Goal: Information Seeking & Learning: Check status

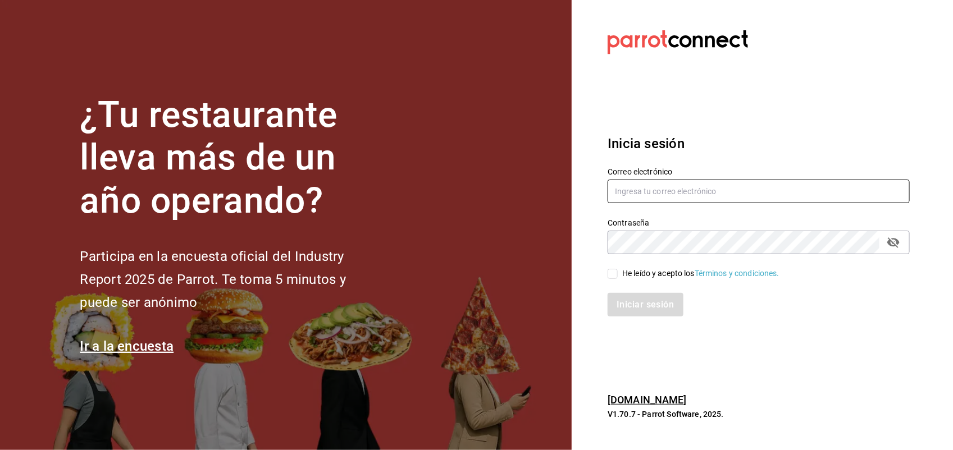
type input "antonio.hernandez@grupocosteno.com"
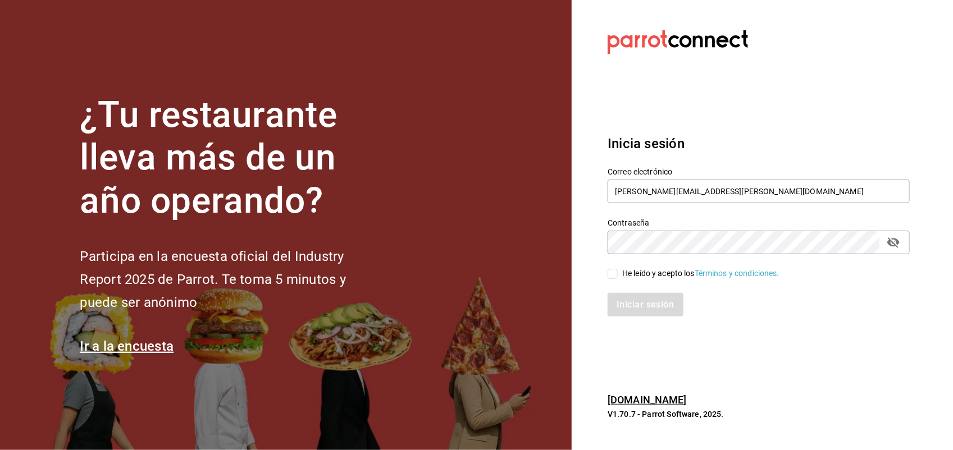
click at [641, 306] on div "Iniciar sesión" at bounding box center [758, 305] width 302 height 24
click at [614, 276] on input "He leído y acepto los Términos y condiciones." at bounding box center [612, 274] width 10 height 10
checkbox input "true"
click at [629, 302] on button "Iniciar sesión" at bounding box center [645, 305] width 76 height 24
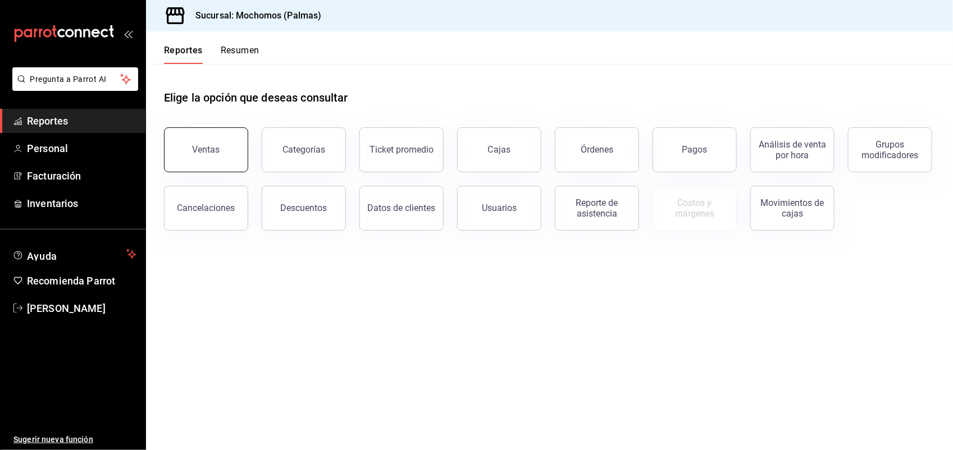
click at [223, 147] on button "Ventas" at bounding box center [206, 149] width 84 height 45
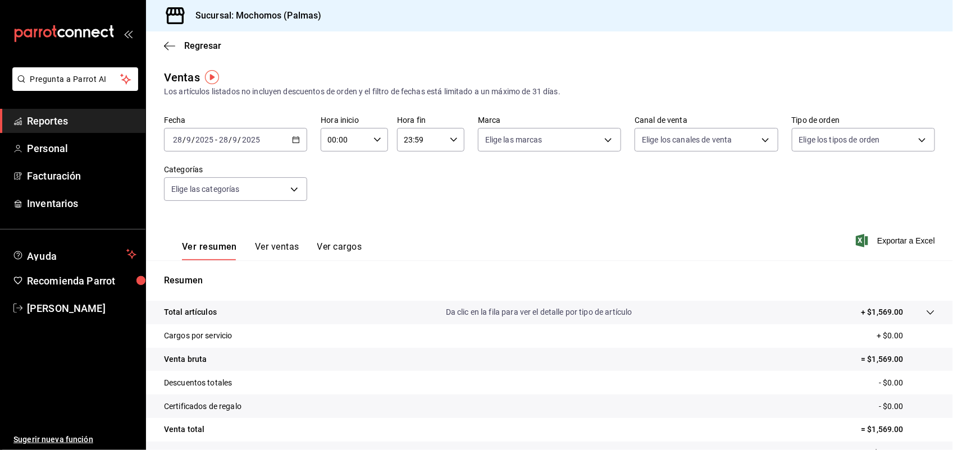
click at [294, 144] on div "[DATE] [DATE] - [DATE] [DATE]" at bounding box center [235, 140] width 143 height 24
click at [293, 136] on icon "button" at bounding box center [296, 140] width 8 height 8
click at [222, 136] on input "28" at bounding box center [223, 139] width 10 height 9
click at [296, 141] on \(Stroke\) "button" at bounding box center [295, 140] width 7 height 6
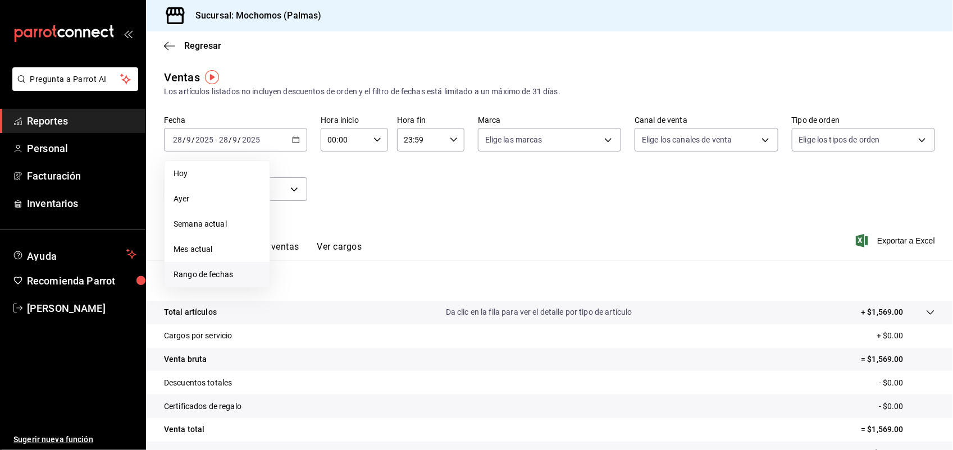
click at [228, 265] on li "Rango de fechas" at bounding box center [216, 274] width 105 height 25
click at [296, 282] on button "22" at bounding box center [293, 288] width 20 height 20
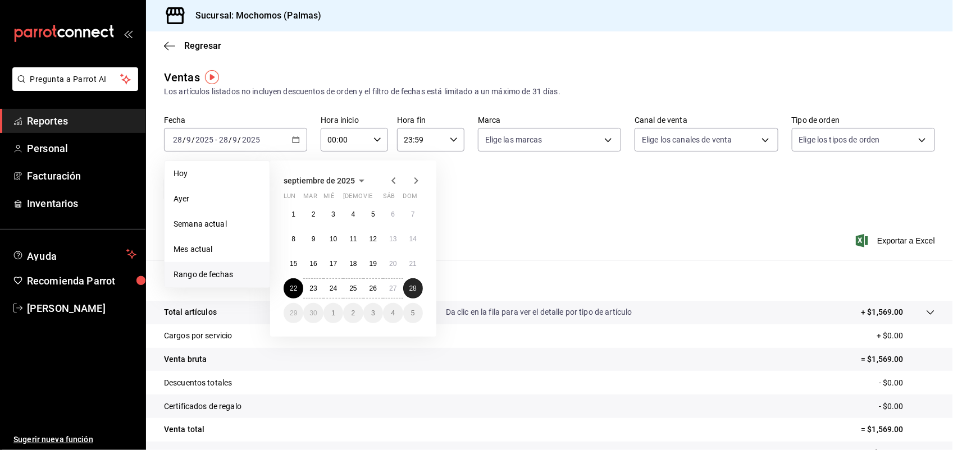
click at [417, 286] on button "28" at bounding box center [413, 288] width 20 height 20
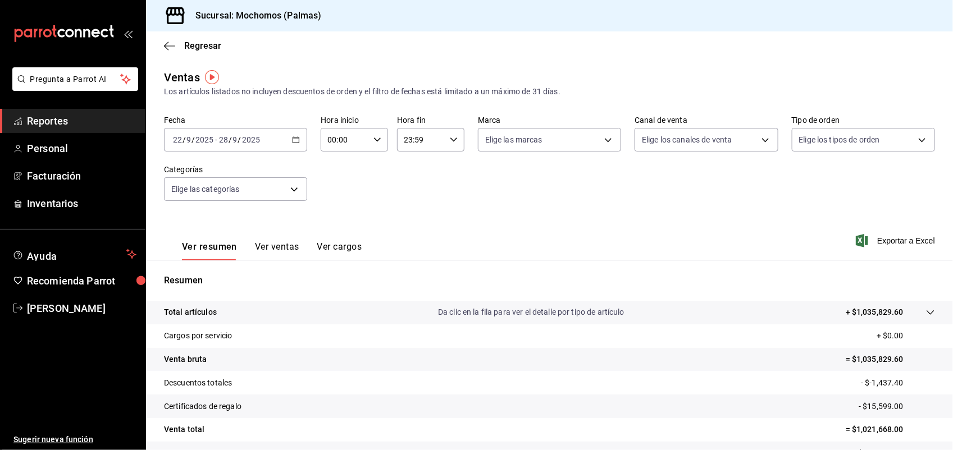
click at [382, 141] on div "00:00 Hora inicio" at bounding box center [354, 140] width 67 height 24
click at [336, 238] on button "03" at bounding box center [335, 249] width 29 height 22
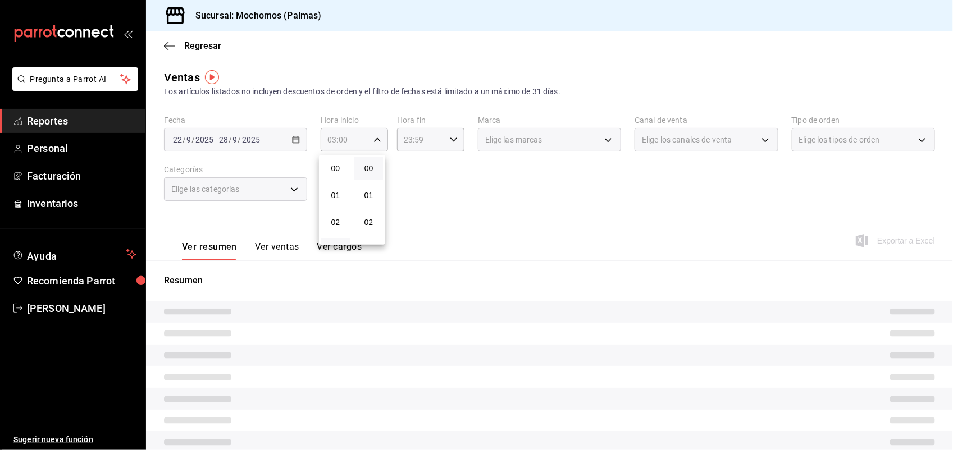
click at [336, 238] on button "03" at bounding box center [335, 249] width 29 height 22
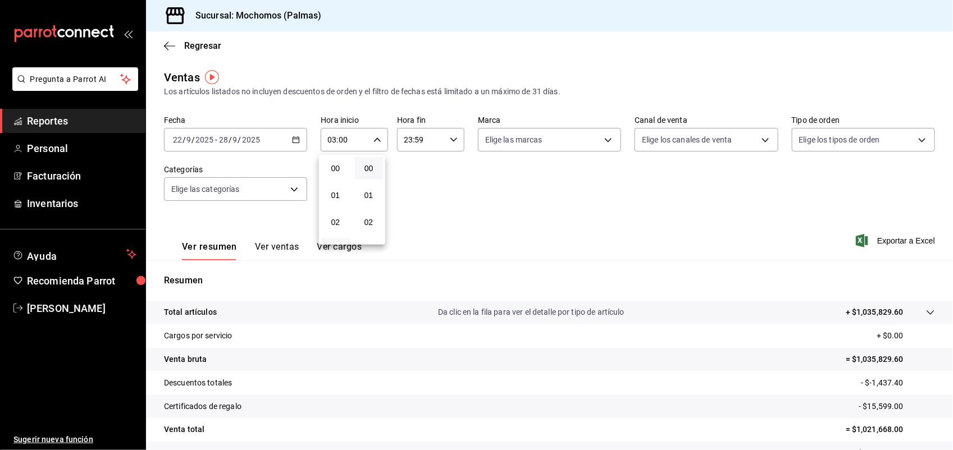
click at [367, 146] on div at bounding box center [476, 225] width 953 height 450
click at [372, 145] on div "03:00 Hora inicio" at bounding box center [354, 140] width 67 height 24
click at [329, 226] on button "05" at bounding box center [335, 224] width 29 height 22
type input "05:00"
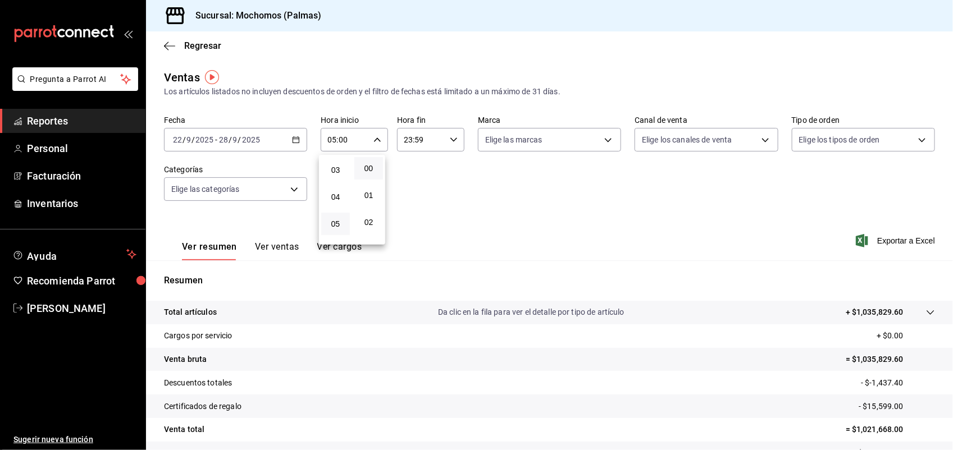
click at [452, 138] on div at bounding box center [476, 225] width 953 height 450
click at [452, 138] on icon "button" at bounding box center [454, 140] width 8 height 8
click at [405, 187] on span "21" at bounding box center [410, 191] width 15 height 9
click at [415, 158] on button "20" at bounding box center [410, 164] width 29 height 22
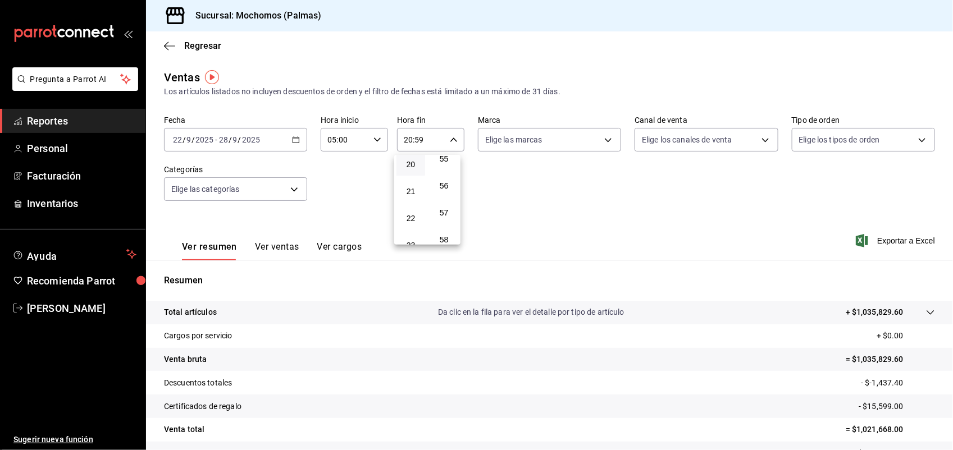
drag, startPoint x: 423, startPoint y: 130, endPoint x: 422, endPoint y: 138, distance: 7.9
click at [422, 133] on div at bounding box center [476, 225] width 953 height 450
click at [424, 143] on input "20:59" at bounding box center [421, 140] width 48 height 22
click at [410, 167] on div "20" at bounding box center [410, 180] width 33 height 27
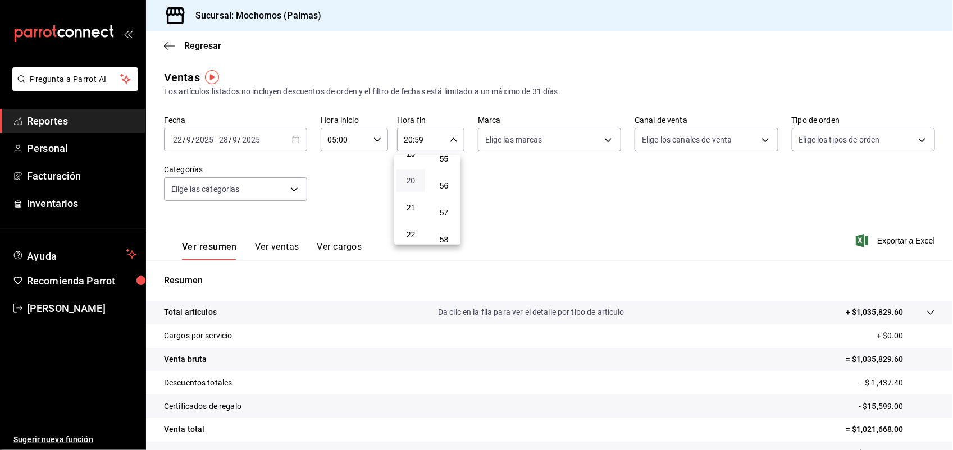
click at [410, 176] on span "20" at bounding box center [410, 180] width 15 height 9
click at [404, 141] on div at bounding box center [476, 225] width 953 height 450
click at [404, 141] on input "20:59" at bounding box center [421, 140] width 48 height 22
drag, startPoint x: 404, startPoint y: 141, endPoint x: 411, endPoint y: 139, distance: 7.6
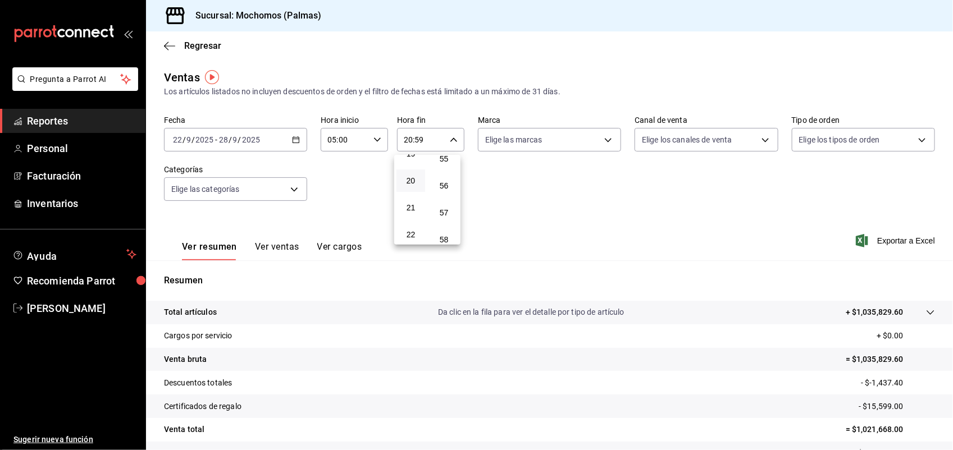
click at [410, 139] on div at bounding box center [476, 225] width 953 height 450
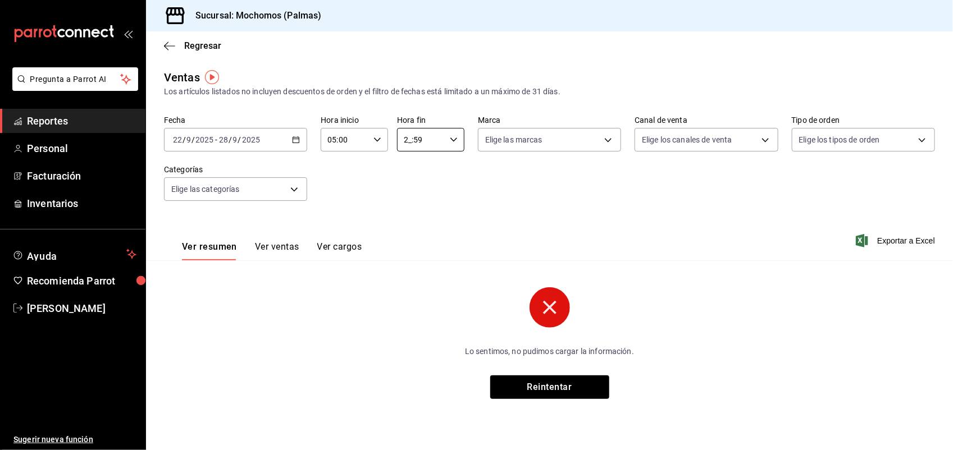
click at [413, 139] on input "2_:59" at bounding box center [421, 140] width 48 height 22
click at [413, 238] on button "03" at bounding box center [413, 249] width 29 height 22
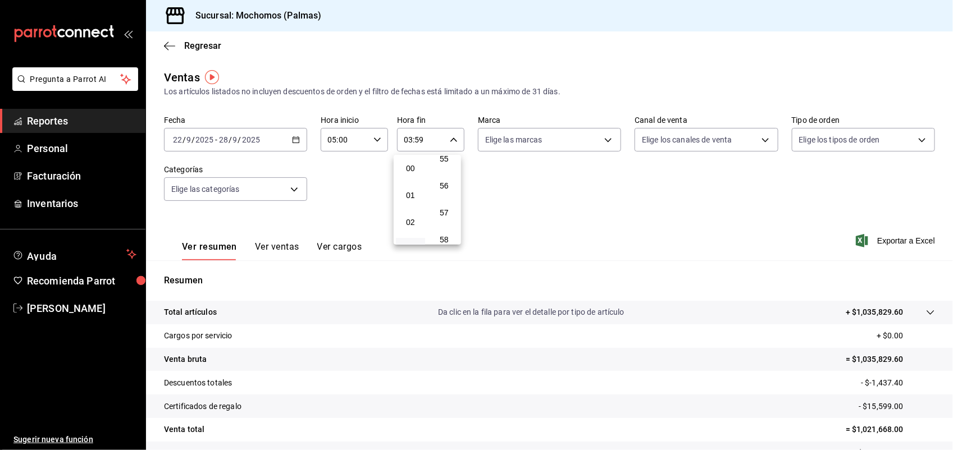
click at [456, 141] on div at bounding box center [476, 225] width 953 height 450
click at [456, 141] on div "03:59 Hora fin" at bounding box center [430, 140] width 67 height 24
click at [417, 213] on button "05" at bounding box center [410, 224] width 29 height 22
click at [428, 139] on div at bounding box center [476, 225] width 953 height 450
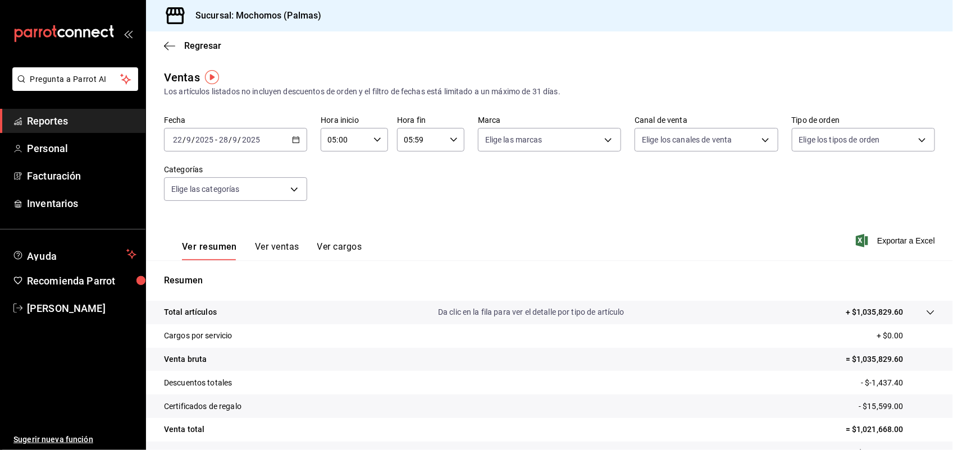
click at [425, 138] on input "05:59" at bounding box center [421, 140] width 48 height 22
click at [444, 202] on button "57" at bounding box center [443, 213] width 29 height 22
click at [433, 145] on div at bounding box center [476, 225] width 953 height 450
click at [431, 139] on input "05:57" at bounding box center [421, 140] width 48 height 22
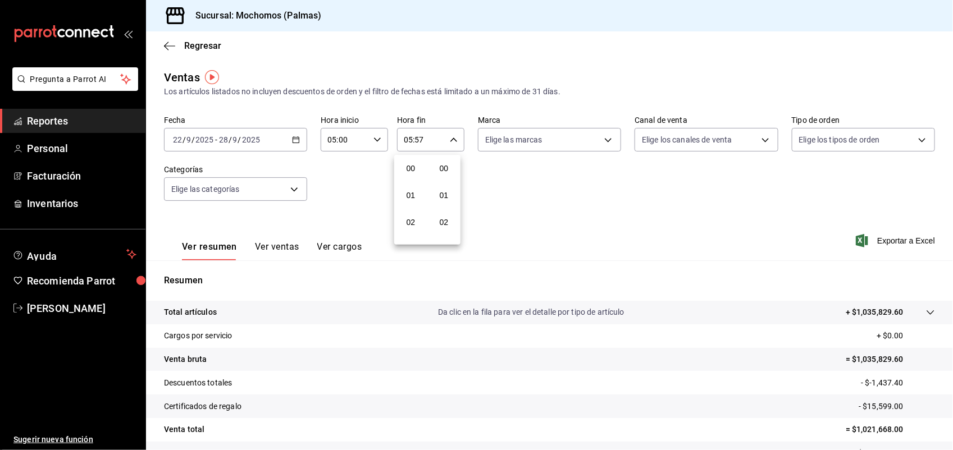
click at [431, 139] on div at bounding box center [476, 225] width 953 height 450
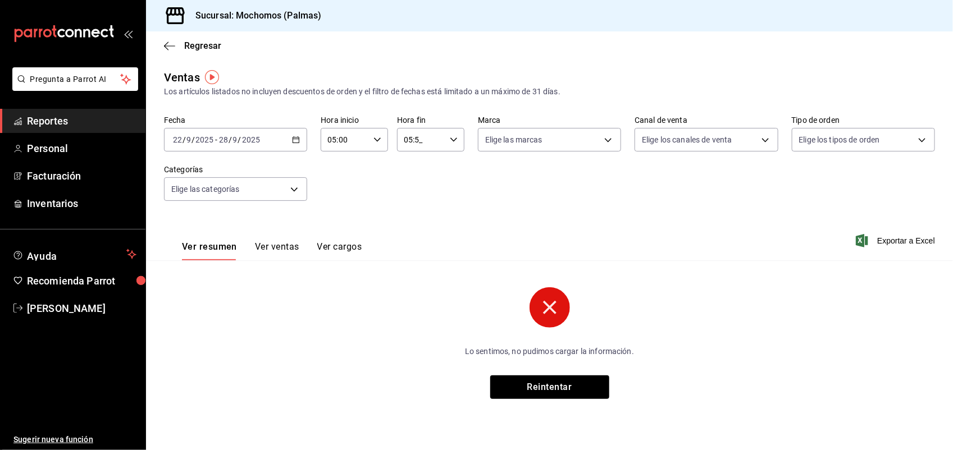
click at [431, 139] on input "05:5_" at bounding box center [421, 140] width 48 height 22
click at [449, 161] on button "00" at bounding box center [447, 168] width 29 height 22
type input "05:00"
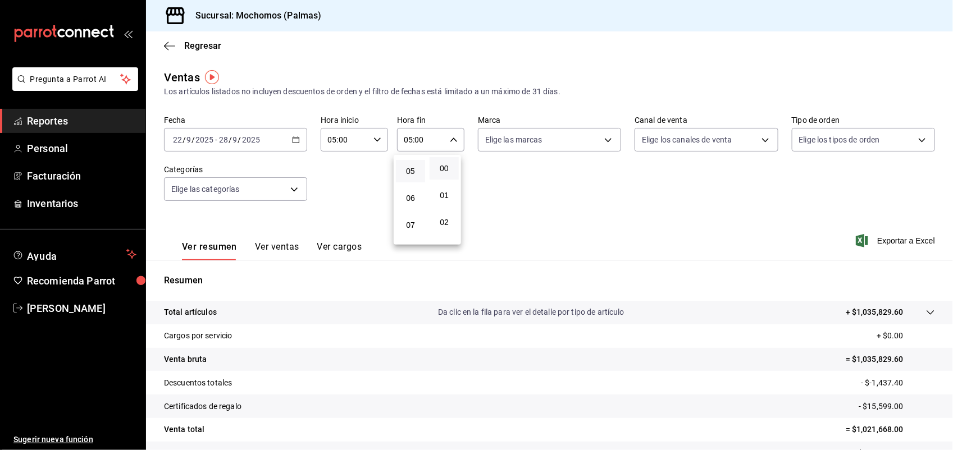
click at [523, 178] on div at bounding box center [476, 225] width 953 height 450
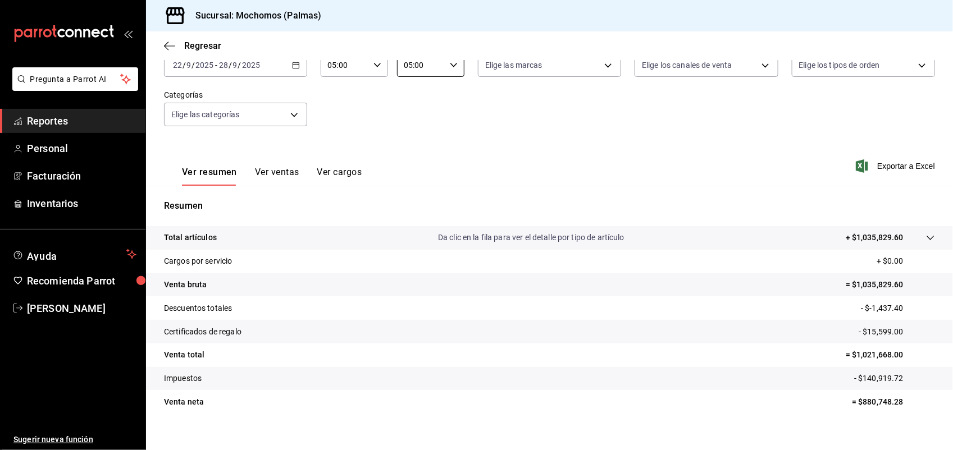
scroll to position [87, 0]
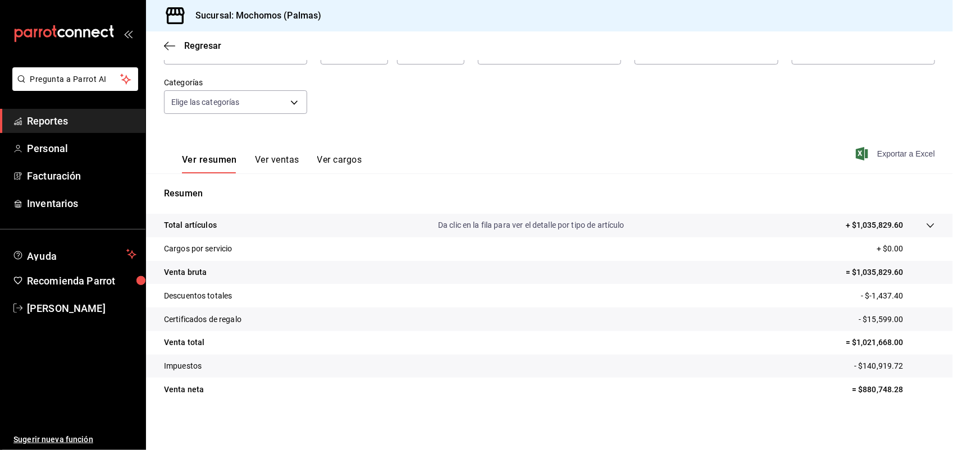
click at [859, 154] on span "Exportar a Excel" at bounding box center [896, 153] width 77 height 13
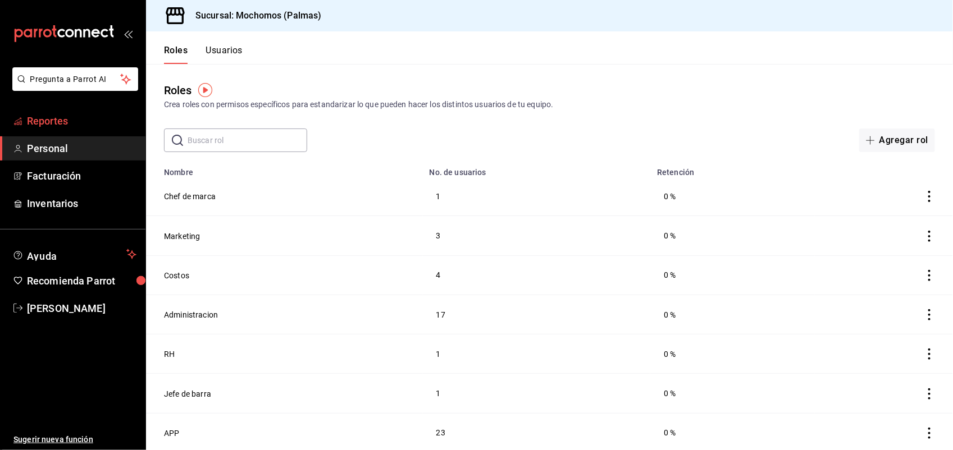
click at [63, 118] on span "Reportes" at bounding box center [81, 120] width 109 height 15
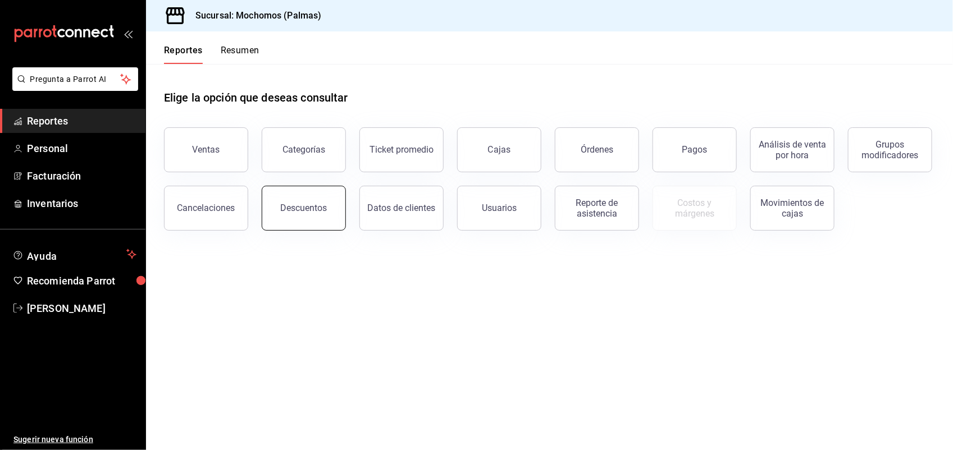
click at [299, 209] on div "Descuentos" at bounding box center [304, 208] width 47 height 11
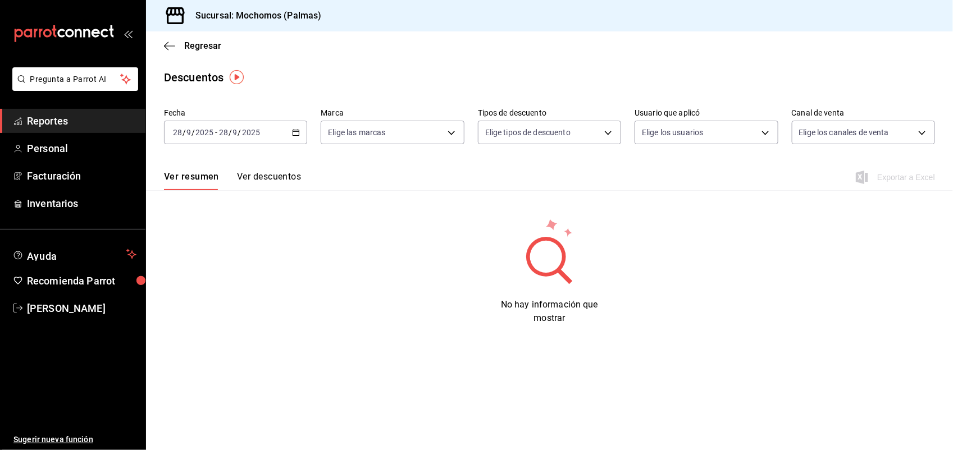
click at [290, 129] on div "2025-09-28 28 / 9 / 2025 - 2025-09-28 28 / 9 / 2025" at bounding box center [235, 133] width 143 height 24
click at [233, 200] on li "Ayer" at bounding box center [216, 191] width 105 height 25
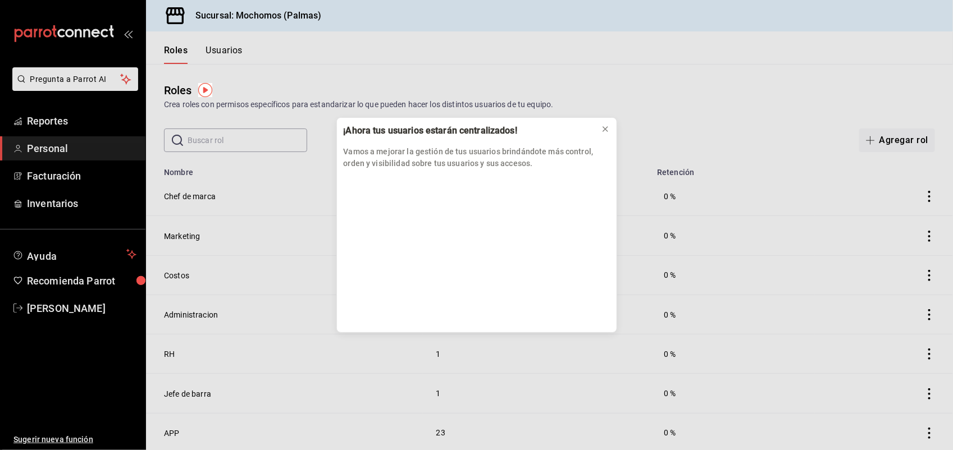
click at [73, 118] on div "¡Ahora tus usuarios estarán centralizados! Vamos a mejorar la gestión de tus us…" at bounding box center [476, 225] width 953 height 450
click at [603, 130] on icon at bounding box center [605, 129] width 4 height 4
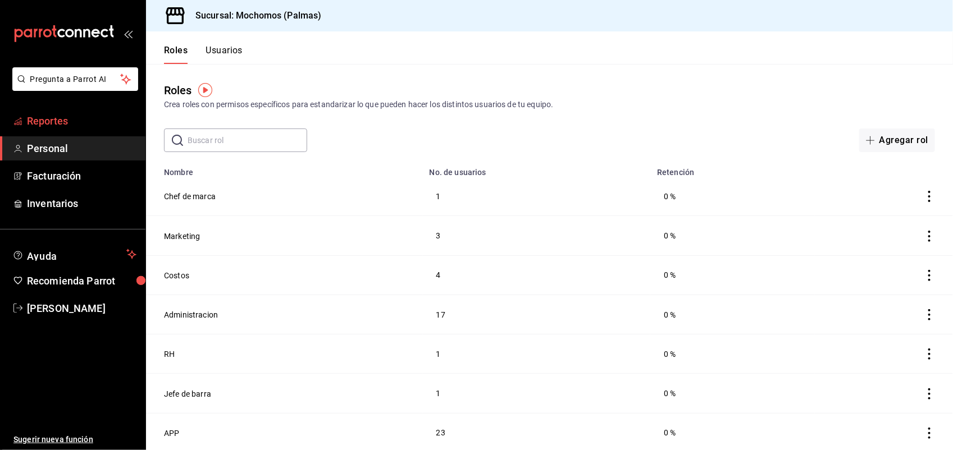
click at [85, 121] on span "Reportes" at bounding box center [81, 120] width 109 height 15
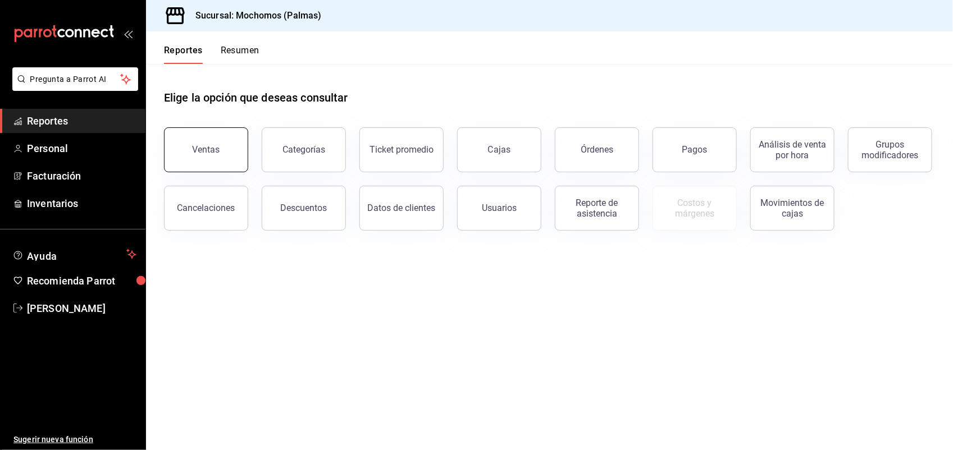
click at [194, 144] on div "Ventas" at bounding box center [207, 149] width 28 height 11
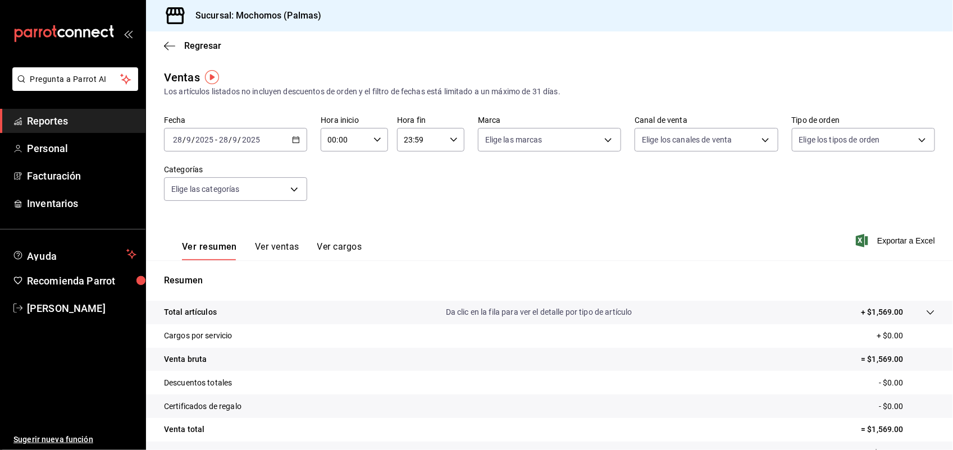
click at [271, 138] on div "[DATE] [DATE] - [DATE] [DATE]" at bounding box center [235, 140] width 143 height 24
click at [226, 196] on span "Ayer" at bounding box center [216, 199] width 87 height 12
click at [273, 248] on button "Ver ventas" at bounding box center [277, 250] width 44 height 19
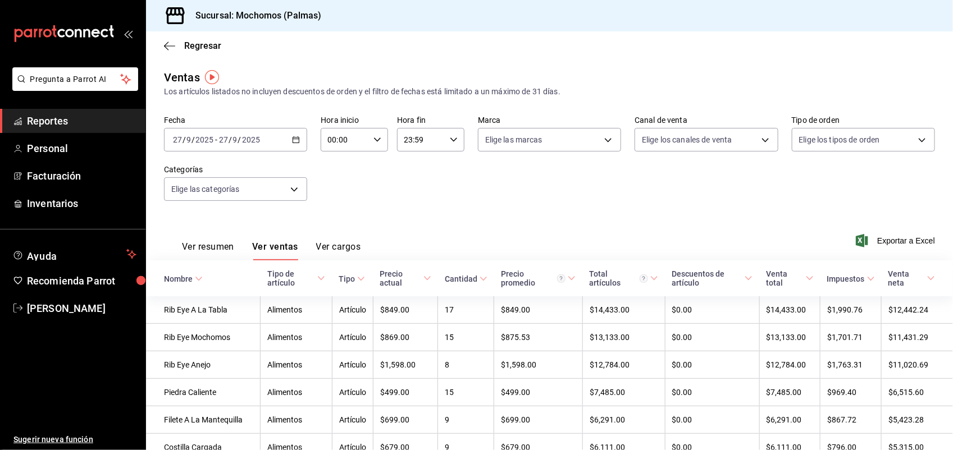
click at [200, 278] on \(Stroke\) at bounding box center [198, 279] width 7 height 4
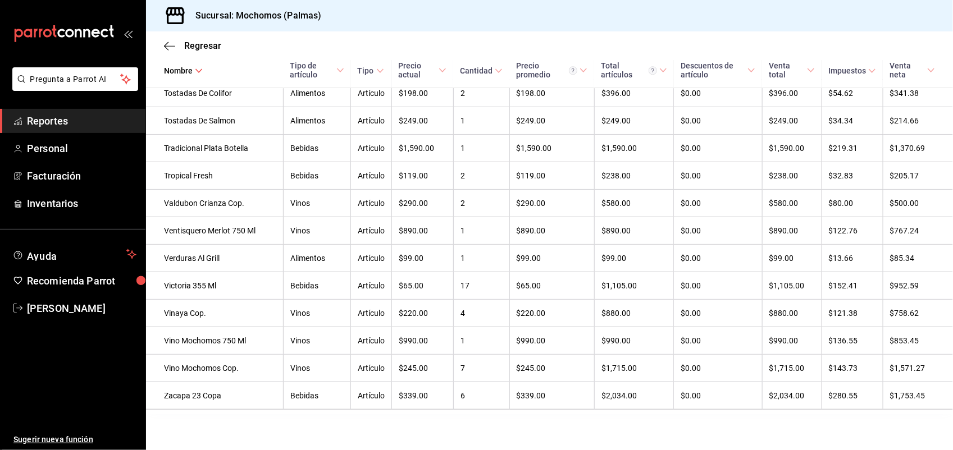
scroll to position [5387, 0]
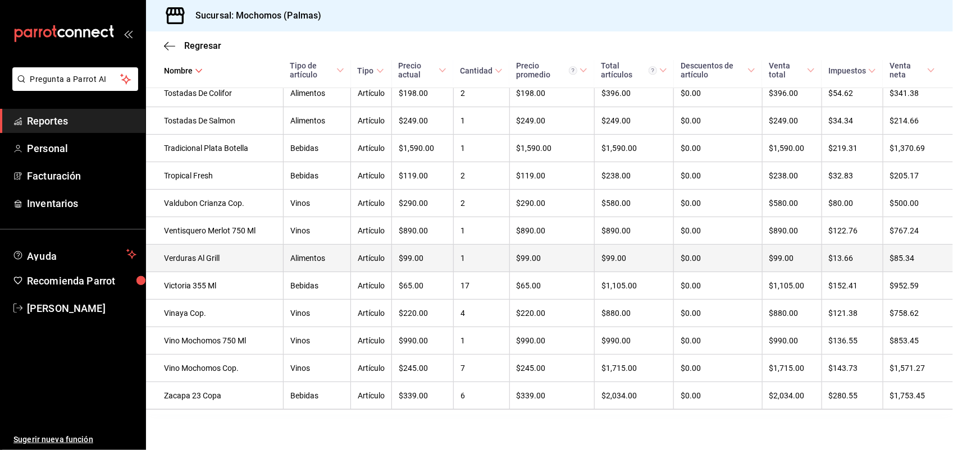
click at [283, 272] on td "Alimentos" at bounding box center [316, 259] width 67 height 28
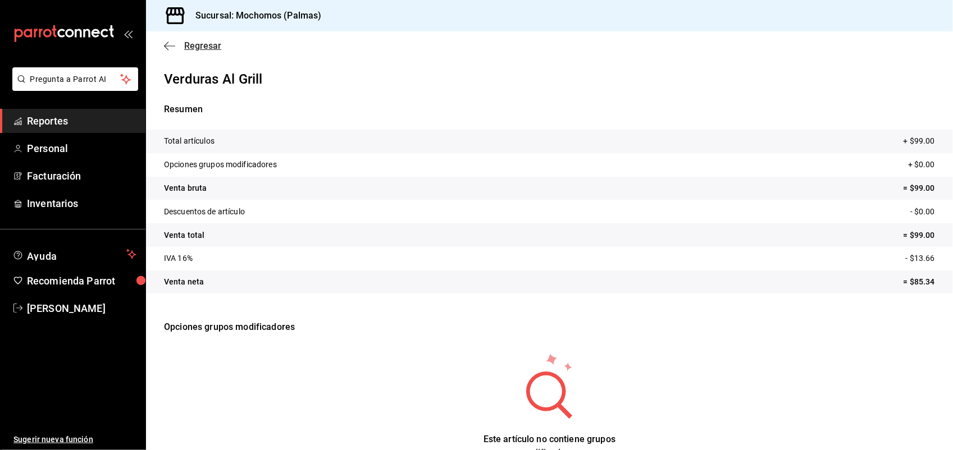
click at [204, 48] on span "Regresar" at bounding box center [202, 45] width 37 height 11
click at [172, 45] on icon "button" at bounding box center [169, 45] width 11 height 1
click at [196, 47] on span "Regresar" at bounding box center [202, 45] width 37 height 11
click at [63, 124] on span "Reportes" at bounding box center [81, 120] width 109 height 15
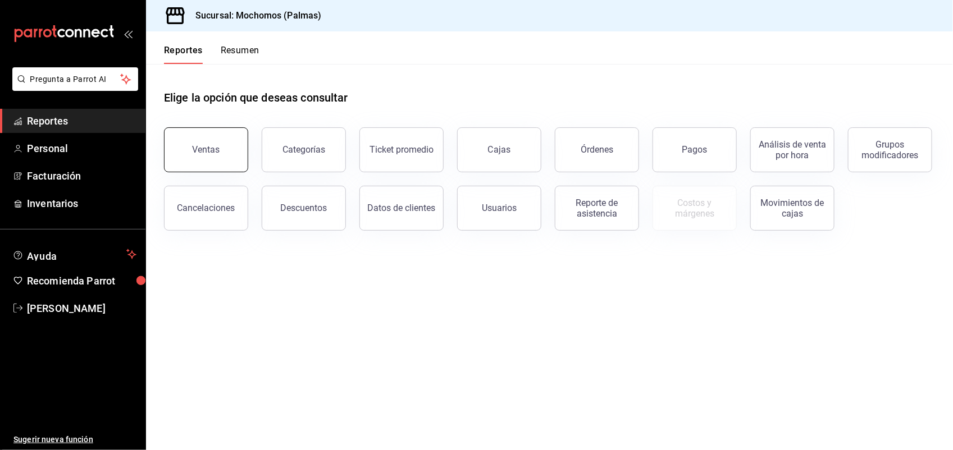
click at [207, 145] on div "Ventas" at bounding box center [207, 149] width 28 height 11
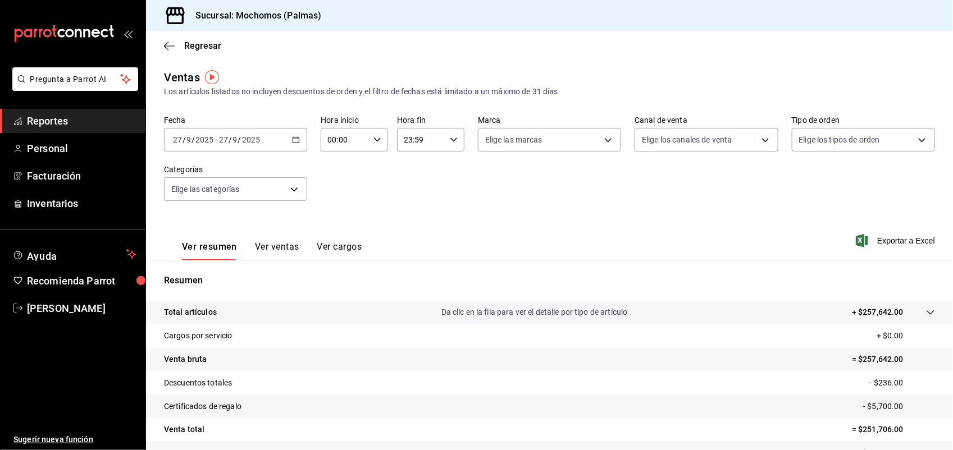
click at [267, 136] on div "2025-09-27 27 / 9 / 2025 - 2025-09-27 27 / 9 / 2025" at bounding box center [235, 140] width 143 height 24
click at [232, 194] on span "Ayer" at bounding box center [216, 199] width 87 height 12
click at [285, 248] on button "Ver ventas" at bounding box center [277, 250] width 44 height 19
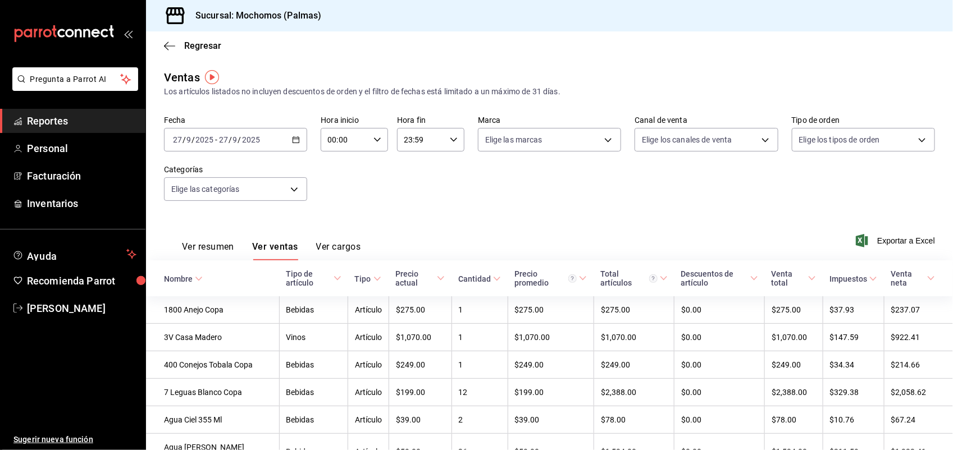
click at [200, 279] on \(Stroke\) at bounding box center [198, 279] width 7 height 4
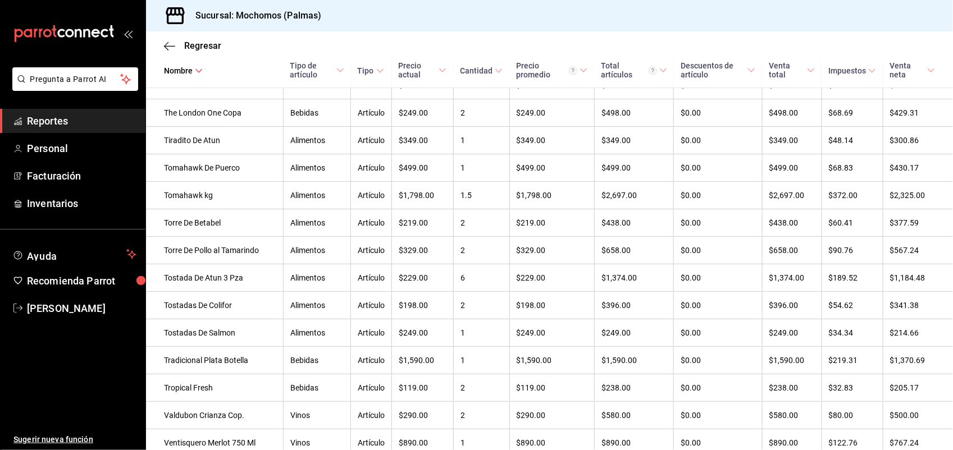
scroll to position [5131, 0]
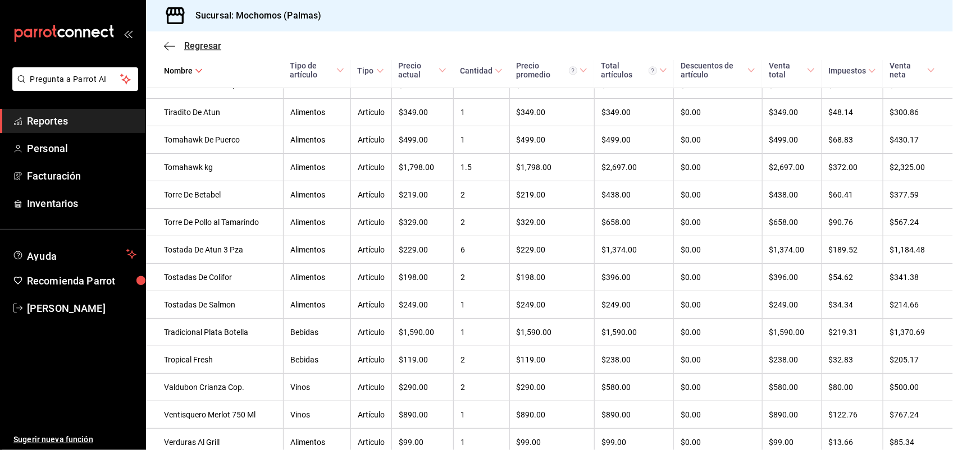
click at [208, 41] on span "Regresar" at bounding box center [202, 45] width 37 height 11
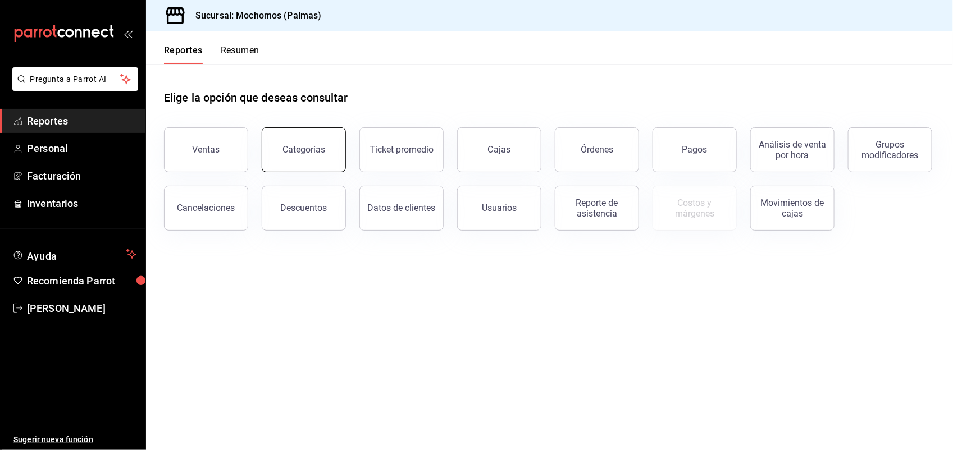
click at [305, 153] on div "Categorías" at bounding box center [303, 149] width 43 height 11
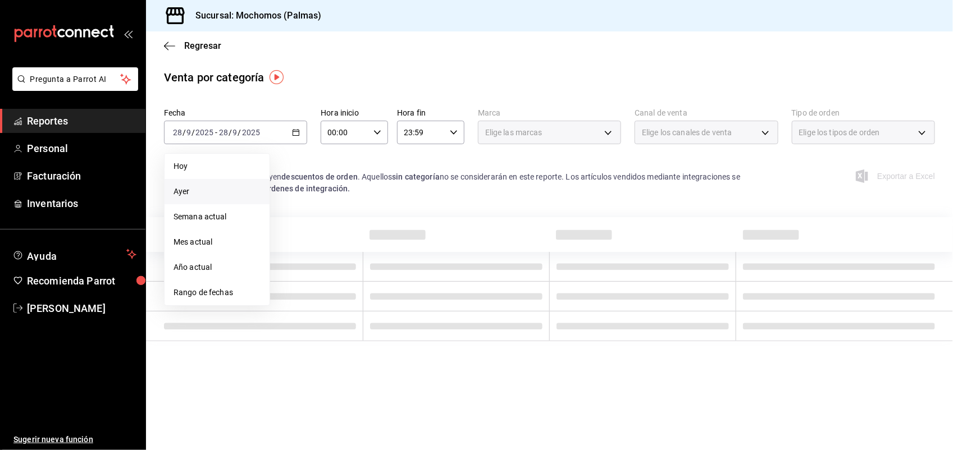
click at [242, 191] on span "Ayer" at bounding box center [216, 192] width 87 height 12
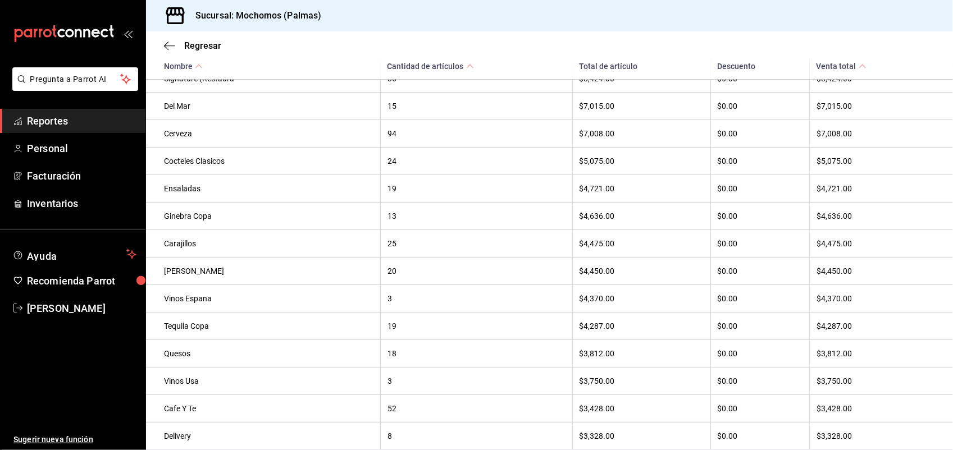
scroll to position [281, 0]
